Goal: Information Seeking & Learning: Learn about a topic

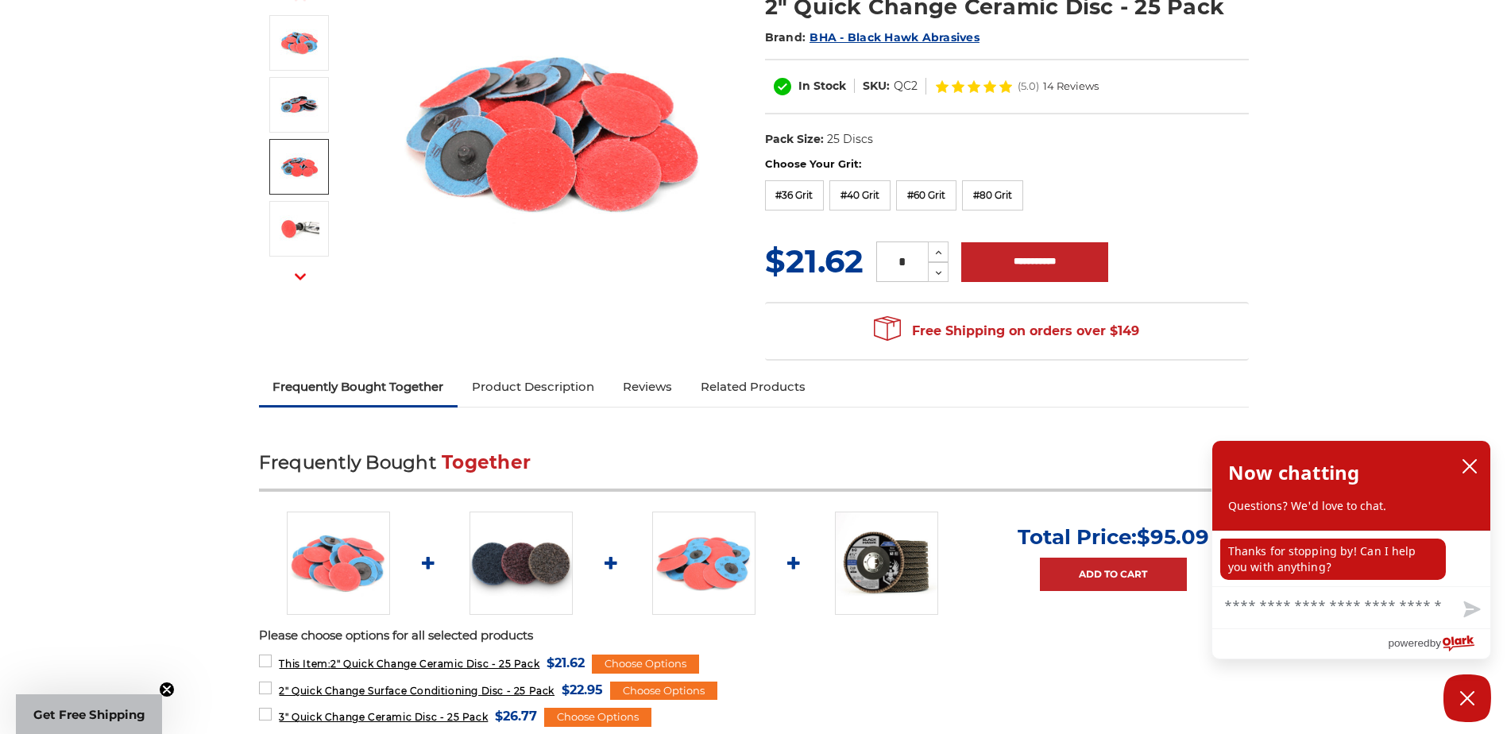
scroll to position [238, 0]
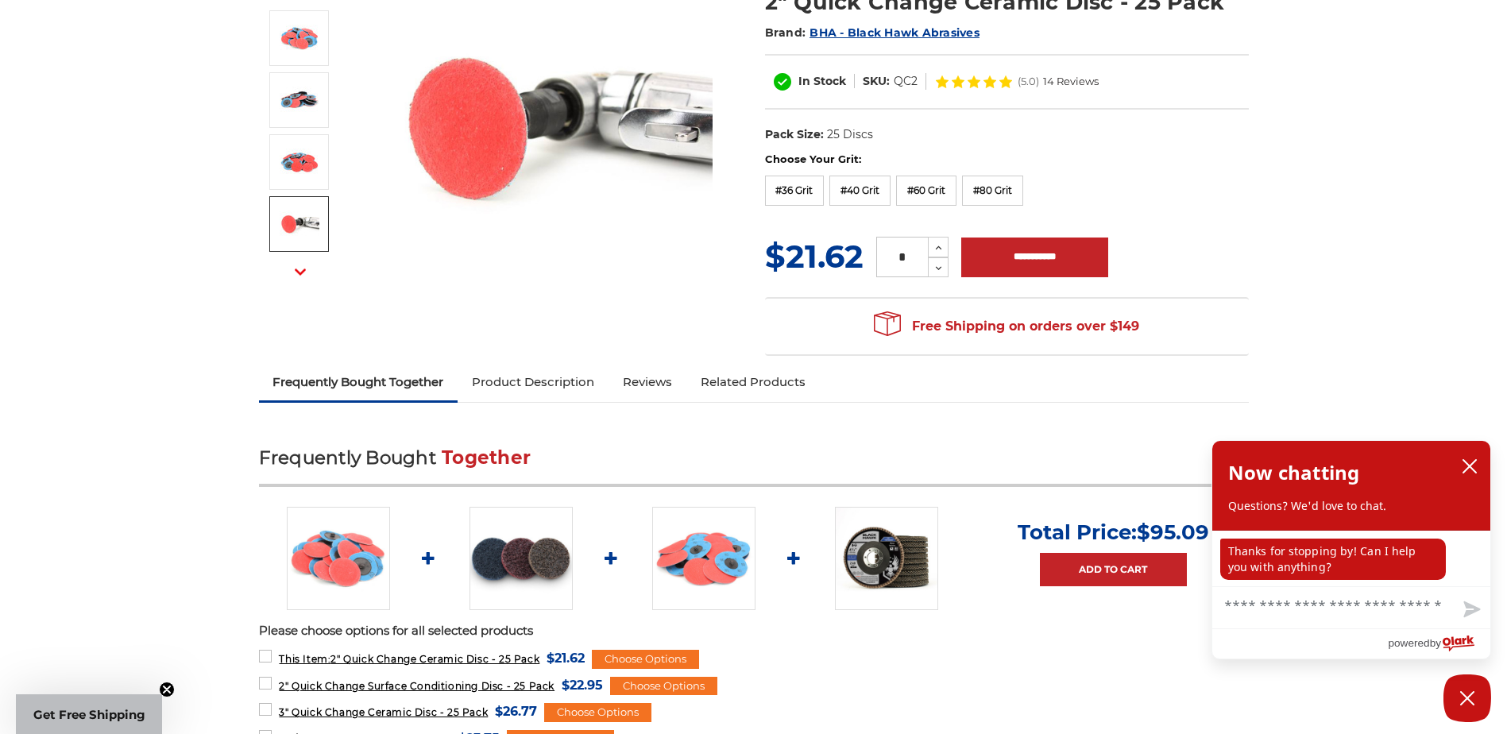
click at [297, 269] on use "button" at bounding box center [300, 271] width 11 height 6
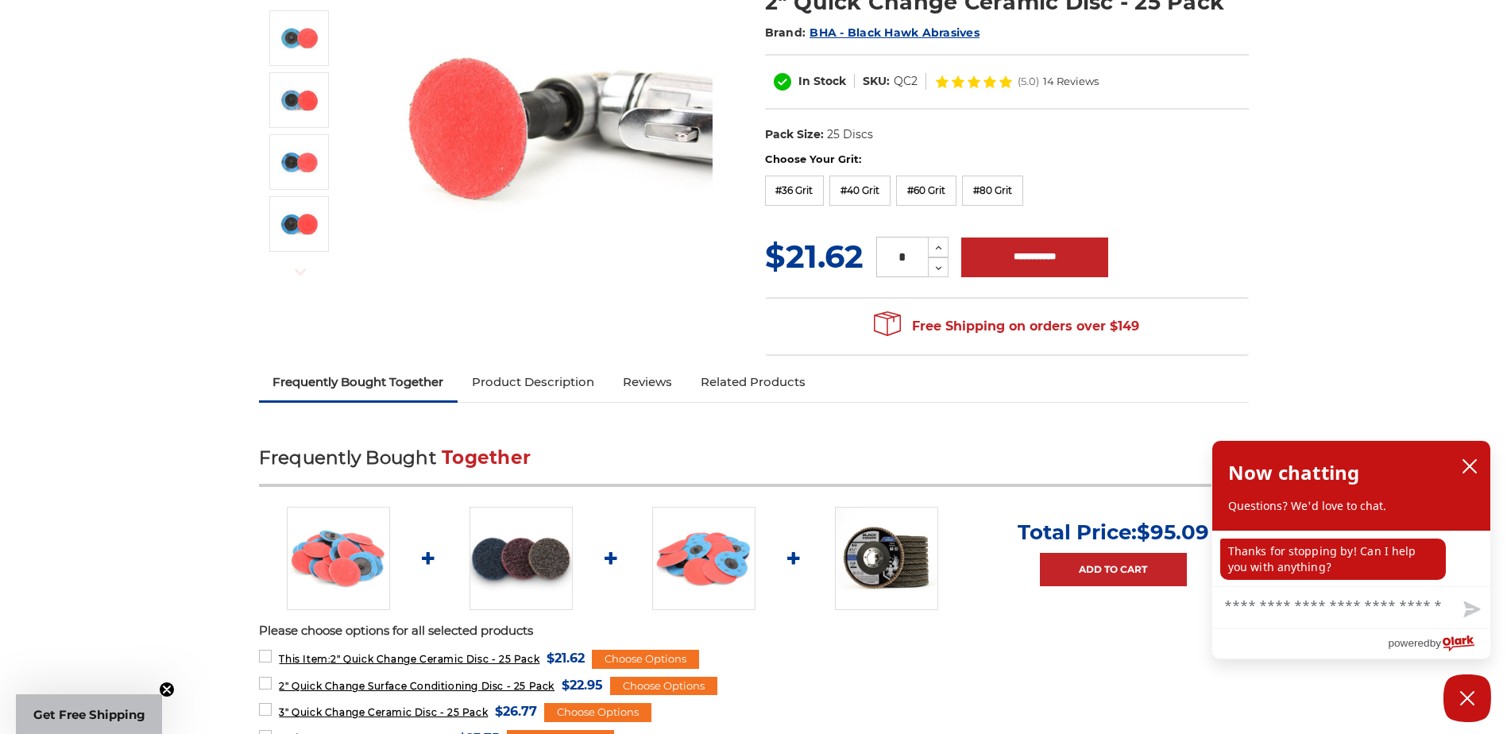
click at [297, 269] on use "button" at bounding box center [300, 271] width 11 height 6
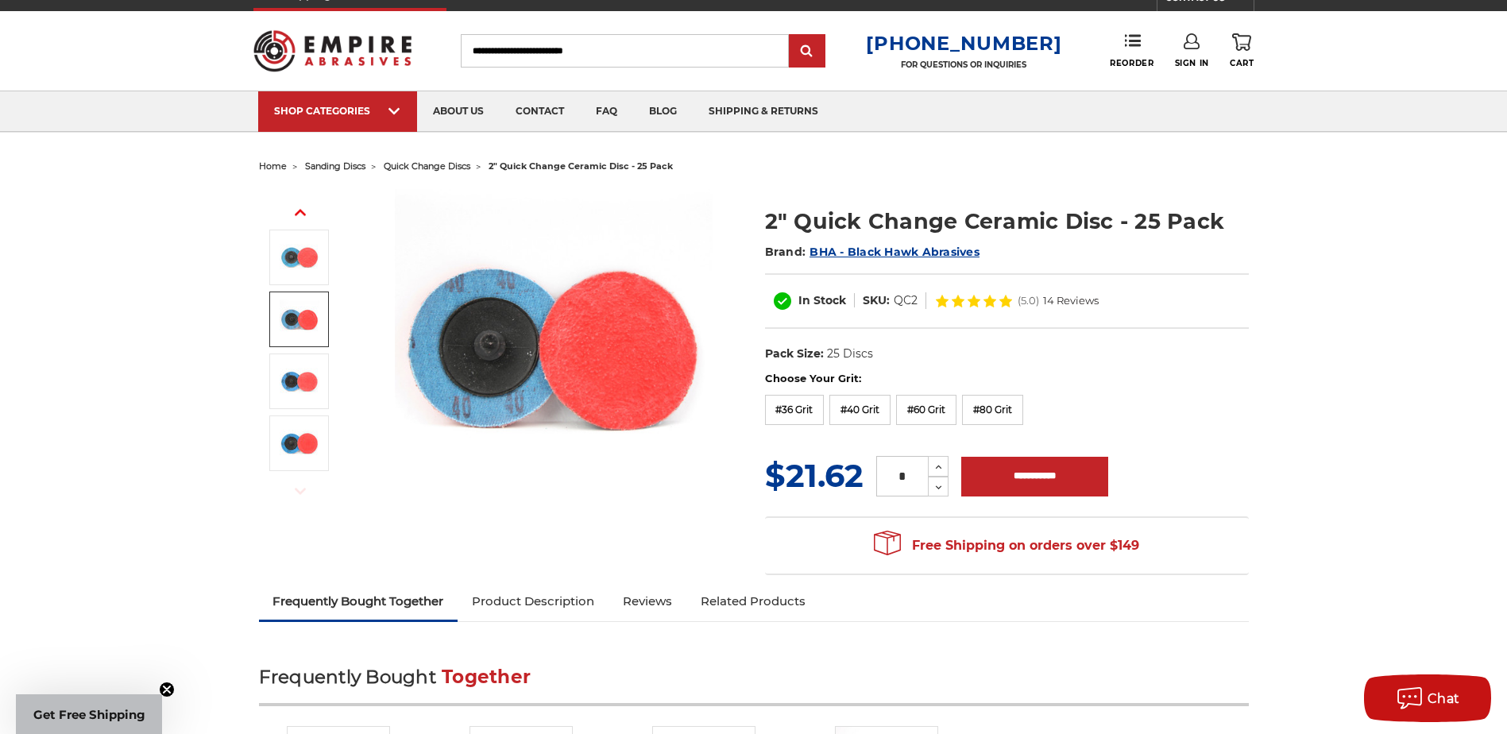
scroll to position [0, 0]
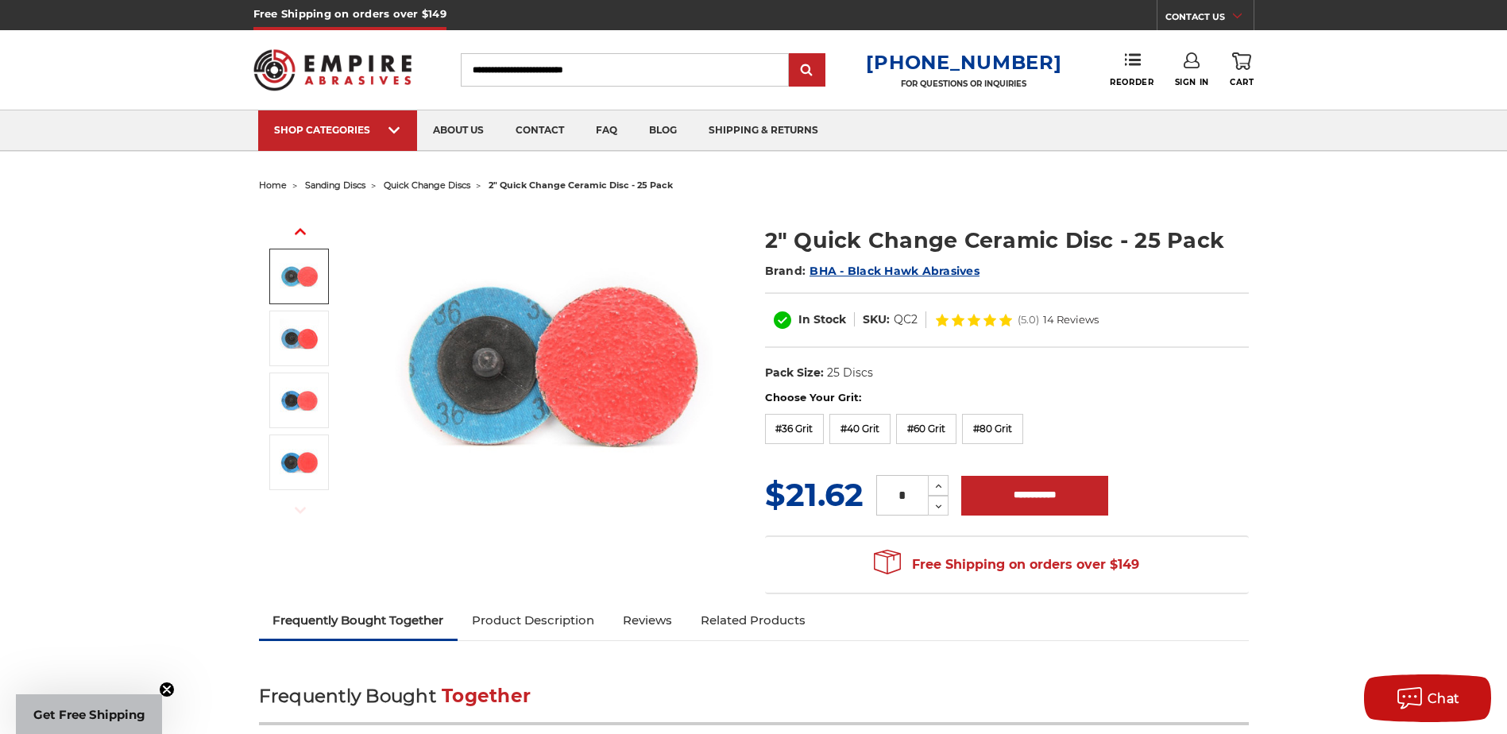
click at [347, 77] on img at bounding box center [332, 70] width 159 height 62
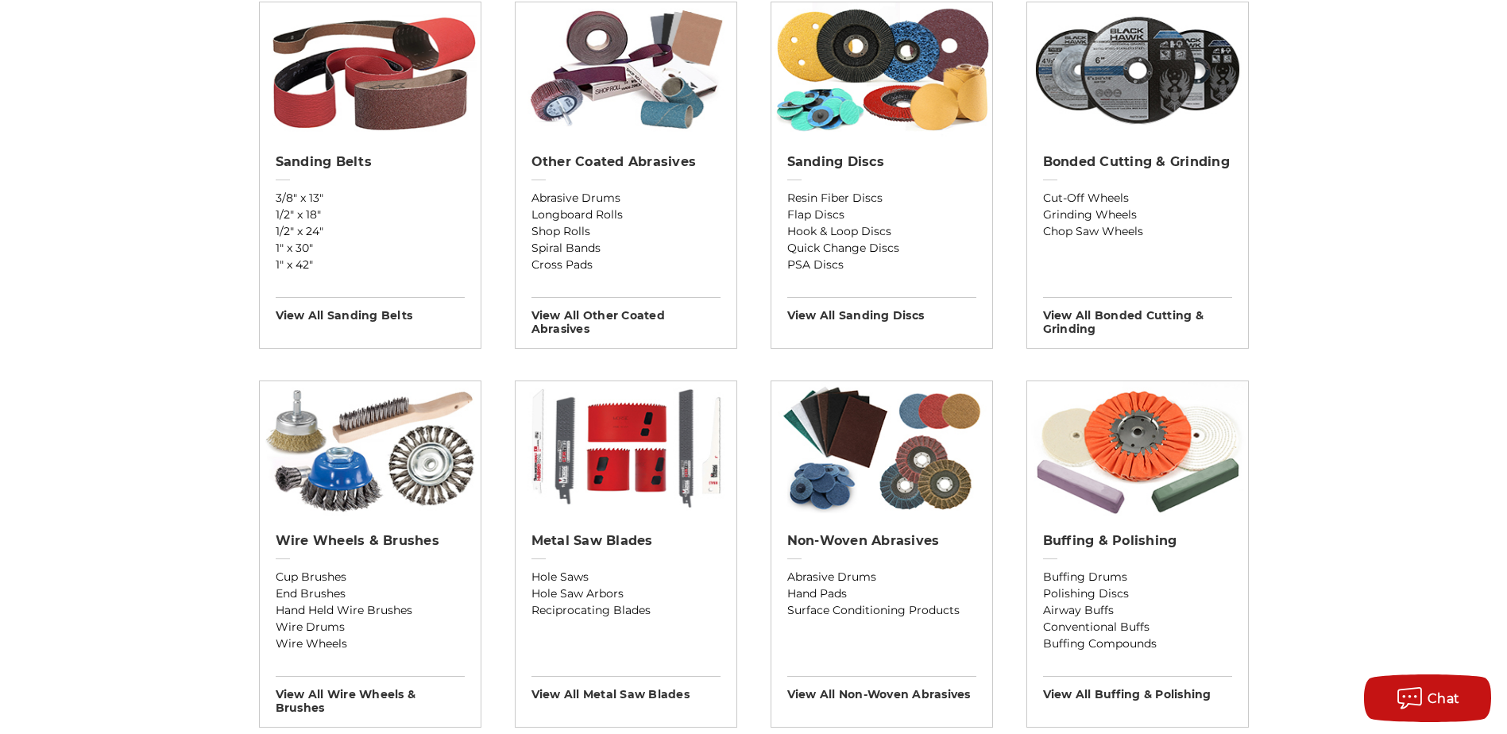
scroll to position [794, 0]
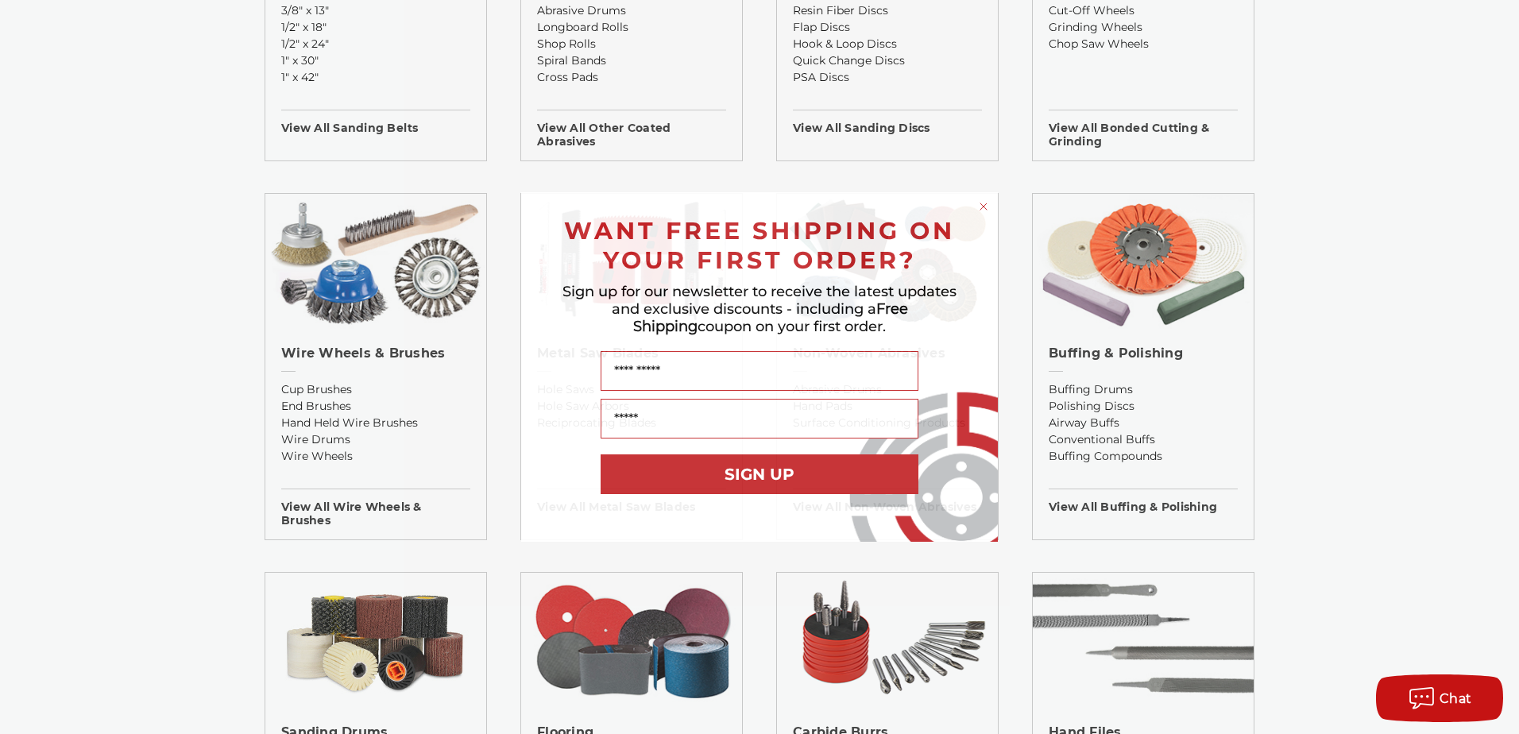
click at [982, 207] on circle "Close dialog" at bounding box center [983, 206] width 15 height 15
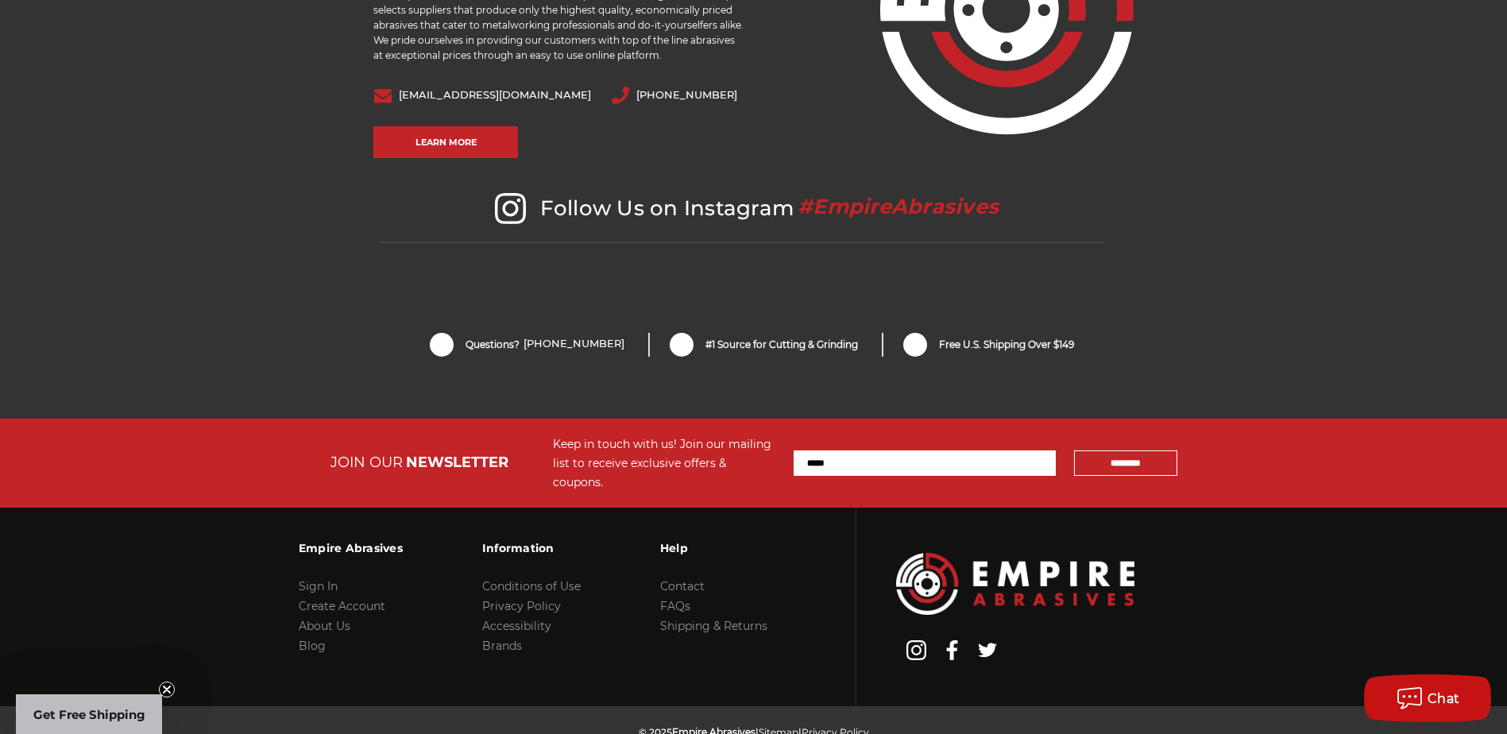
scroll to position [3338, 0]
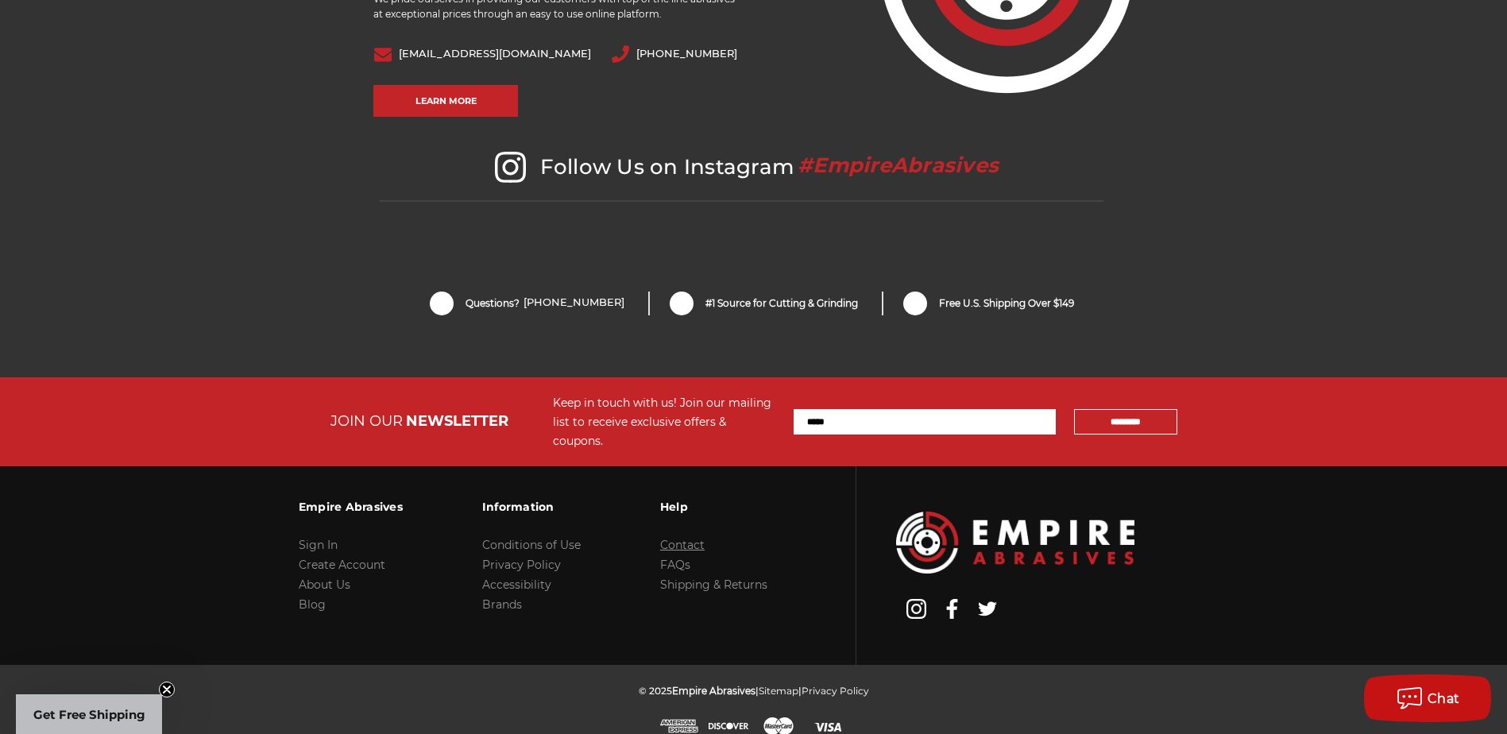
click at [682, 538] on link "Contact" at bounding box center [682, 545] width 44 height 14
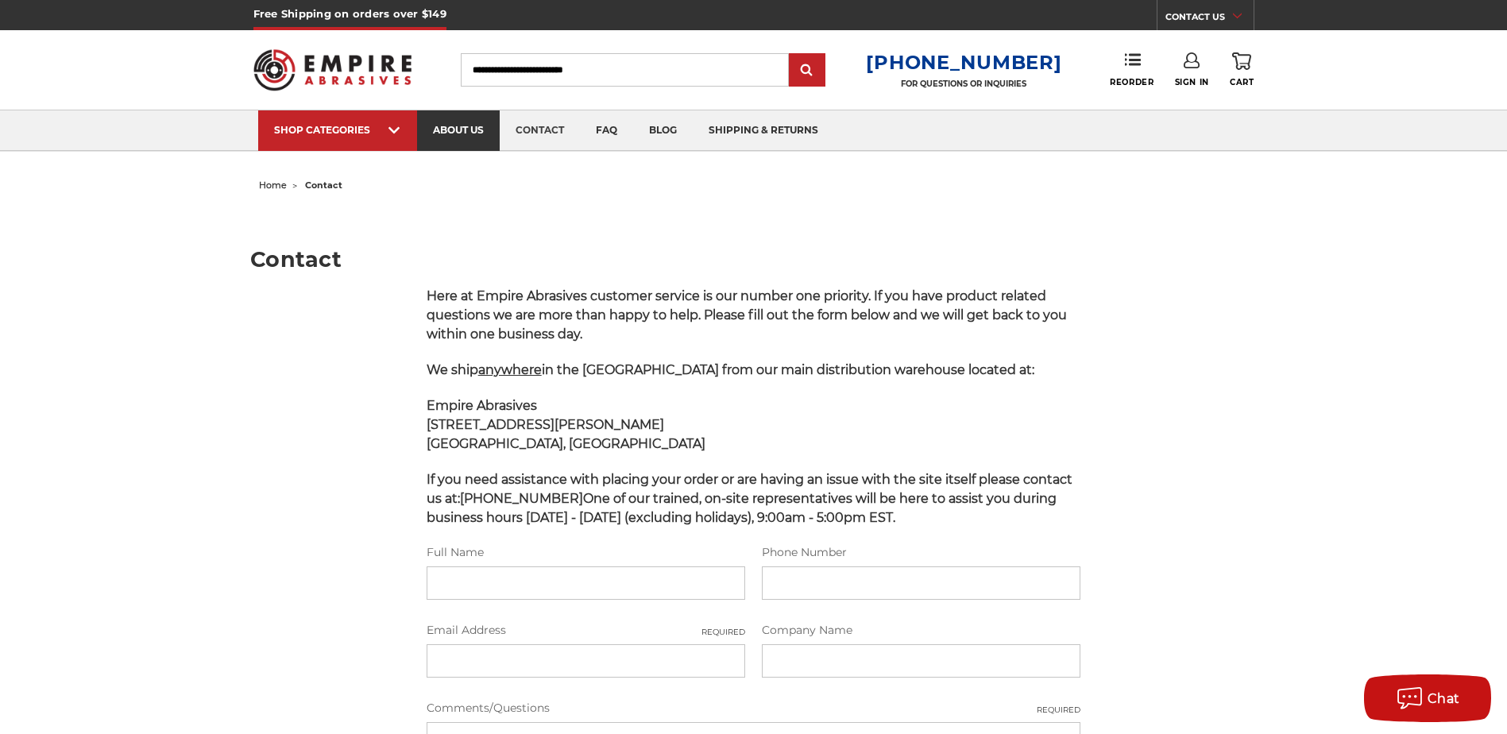
click at [449, 128] on link "about us" at bounding box center [458, 130] width 83 height 41
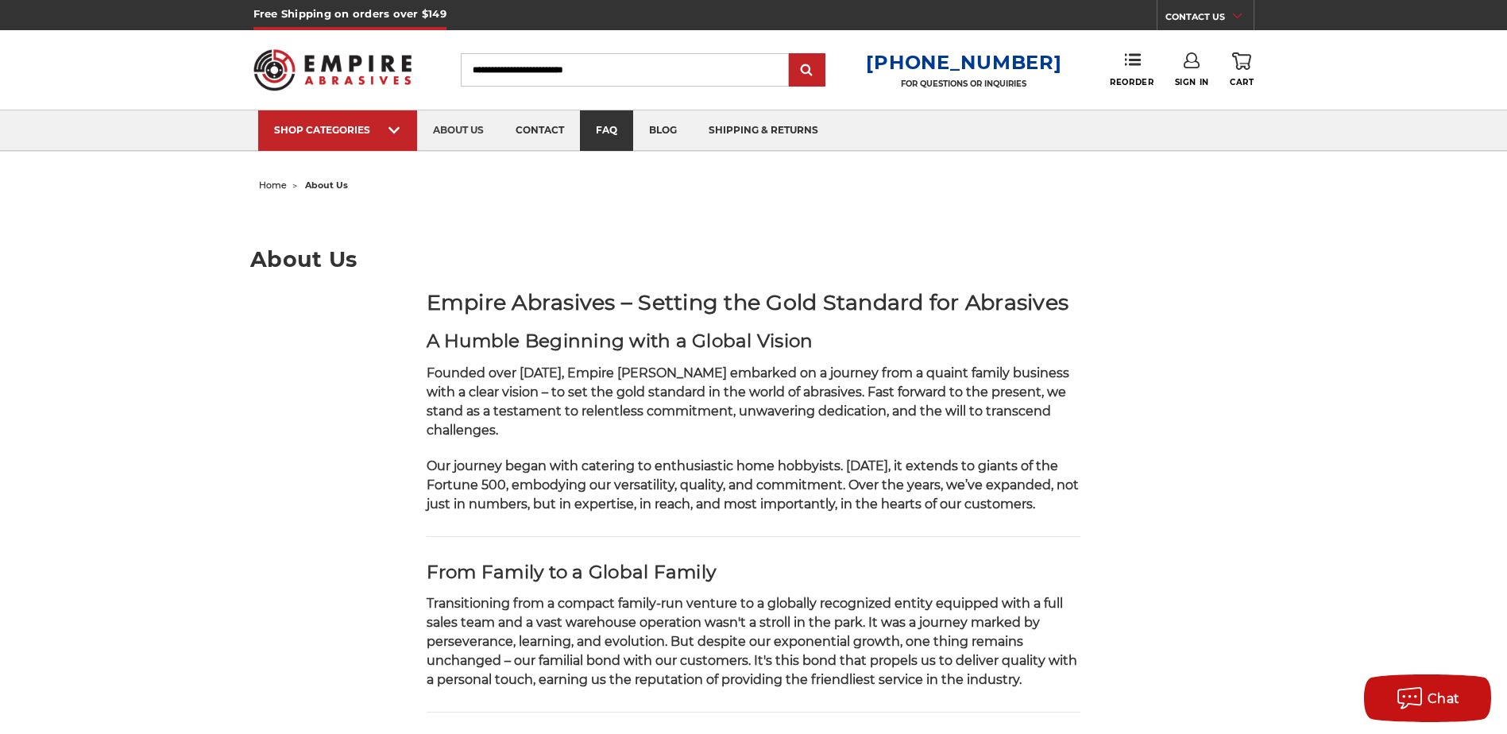
click at [608, 133] on link "faq" at bounding box center [606, 130] width 53 height 41
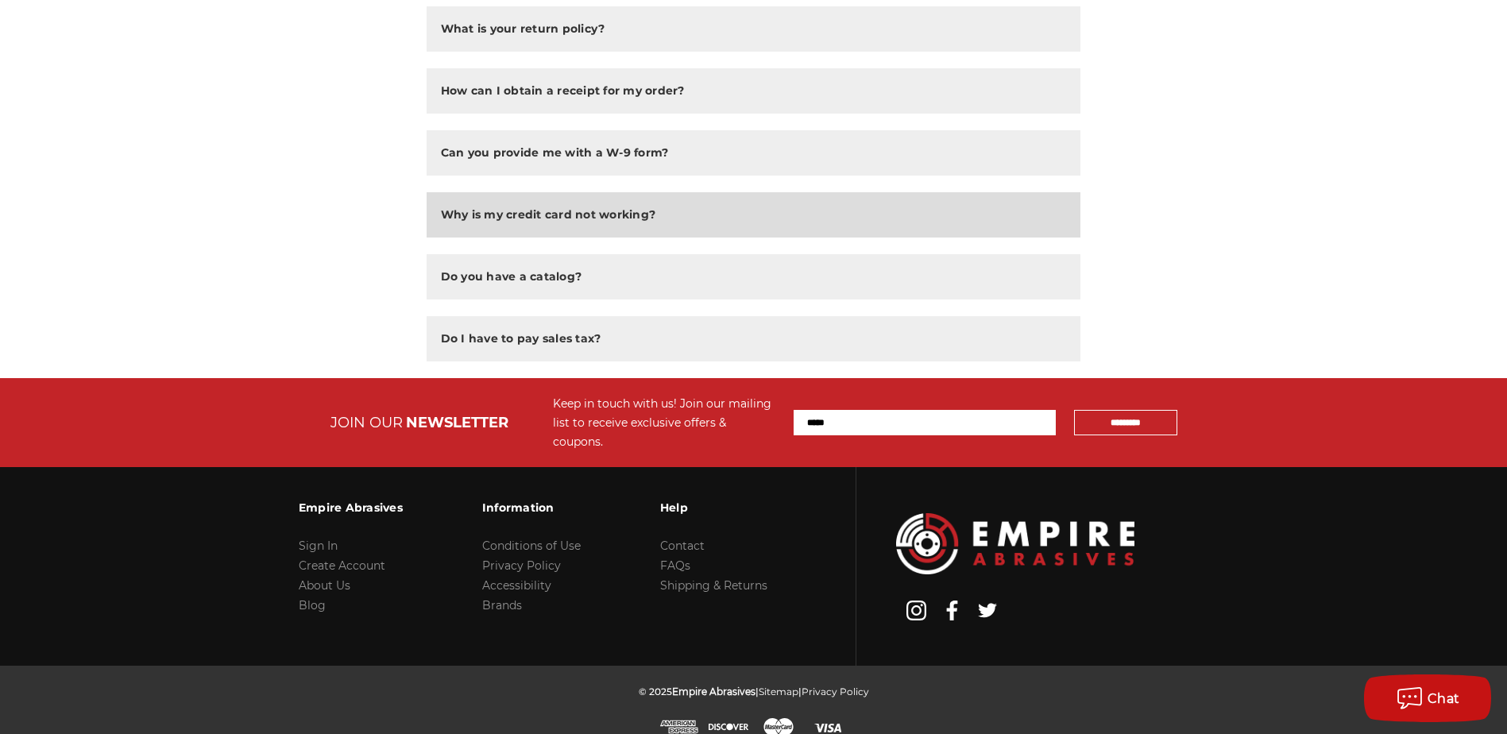
scroll to position [1165, 0]
